Goal: Transaction & Acquisition: Obtain resource

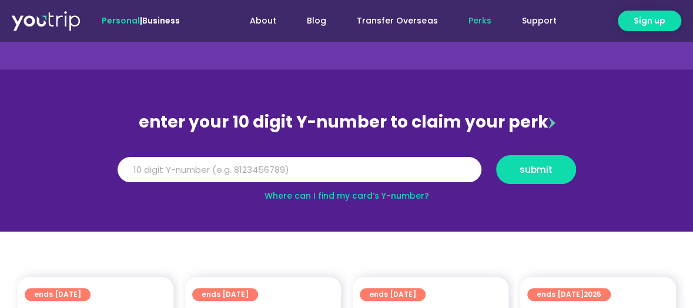
scroll to position [118, 0]
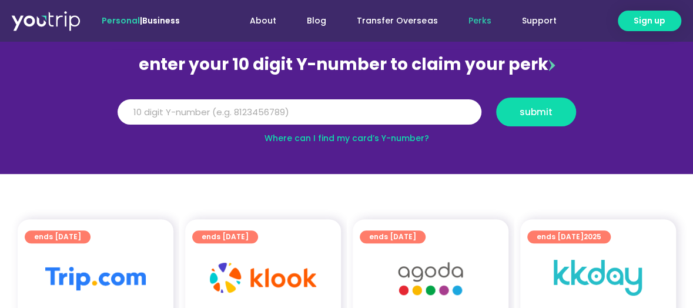
click at [363, 138] on link "Where can I find my card’s Y-number?" at bounding box center [346, 138] width 165 height 12
click at [167, 110] on input "Y Number" at bounding box center [300, 112] width 364 height 26
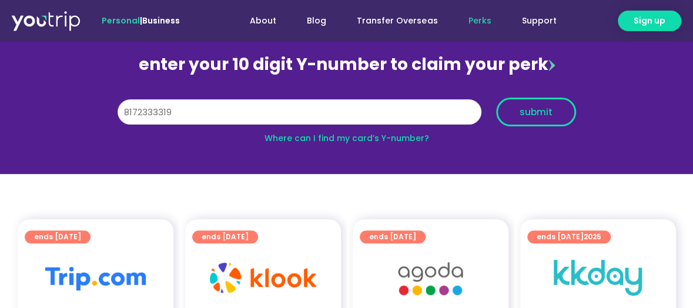
type input "8172333319"
click at [512, 116] on button "submit" at bounding box center [536, 112] width 80 height 29
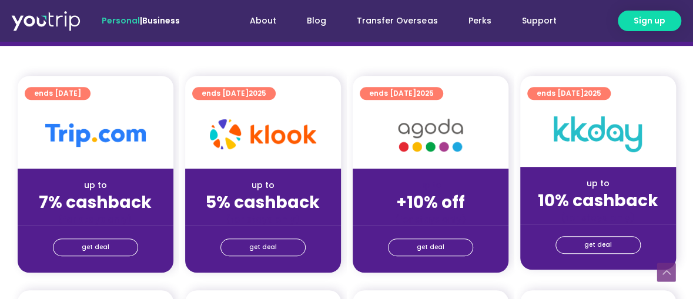
scroll to position [294, 0]
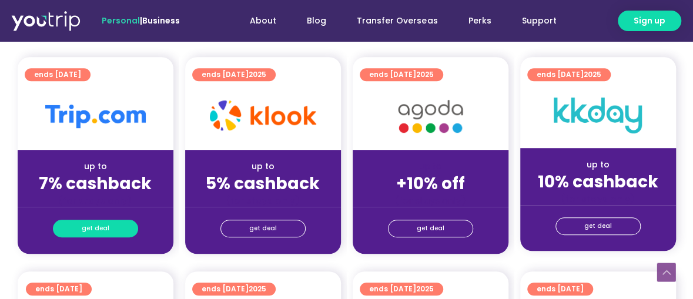
click at [106, 226] on span "get deal" at bounding box center [96, 228] width 28 height 16
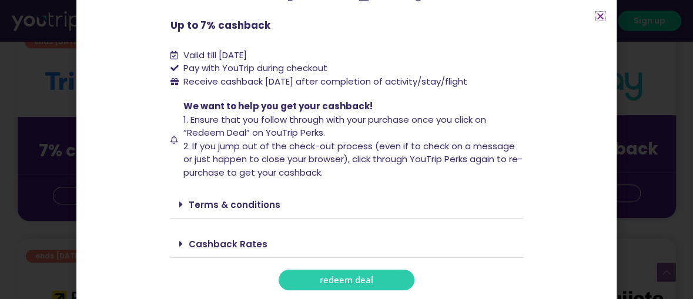
scroll to position [353, 0]
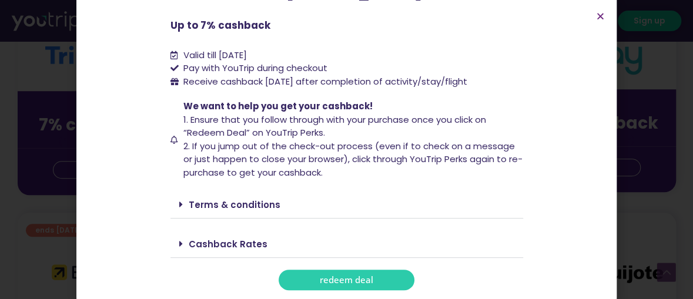
click at [179, 204] on icon at bounding box center [181, 204] width 4 height 9
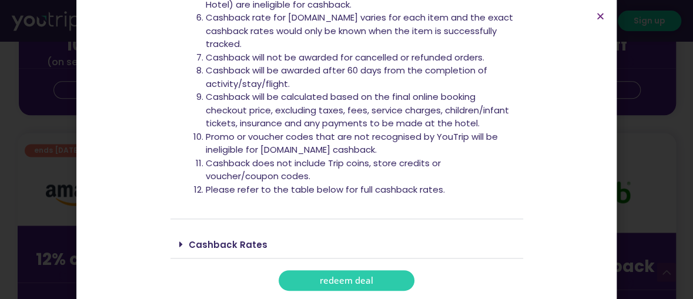
scroll to position [496, 0]
click at [196, 246] on link "Cashback Rates" at bounding box center [228, 245] width 79 height 12
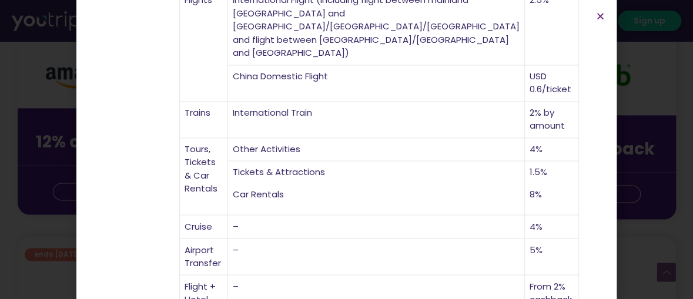
scroll to position [881, 0]
